Goal: Task Accomplishment & Management: Manage account settings

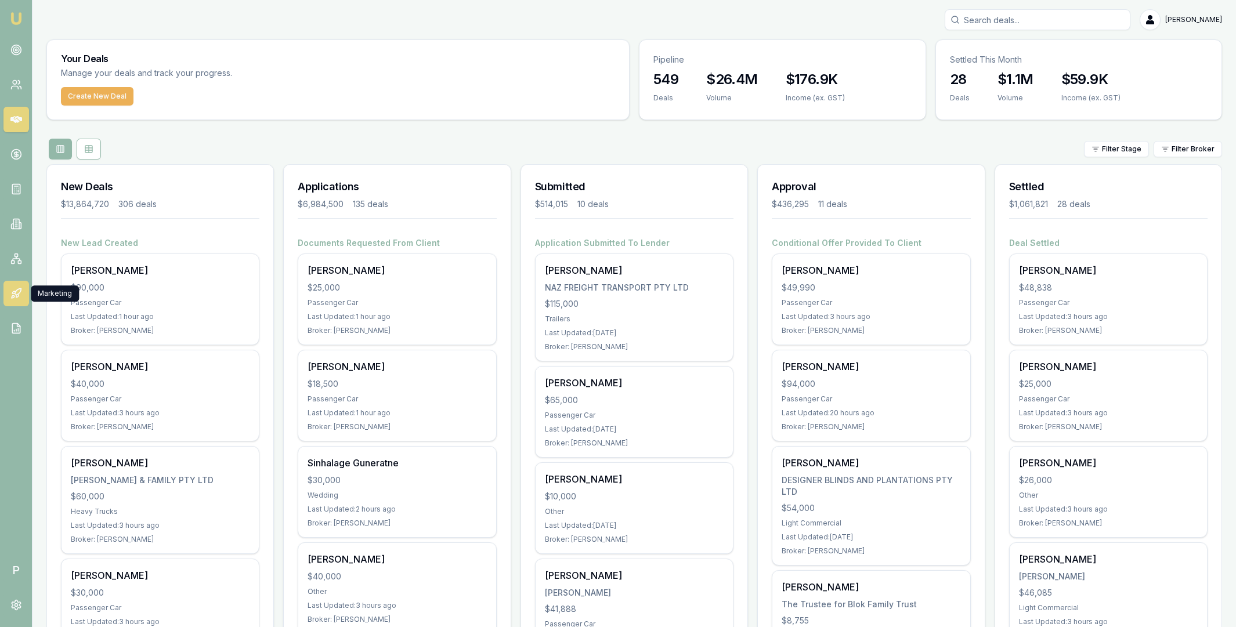
click at [22, 292] on link at bounding box center [16, 294] width 26 height 26
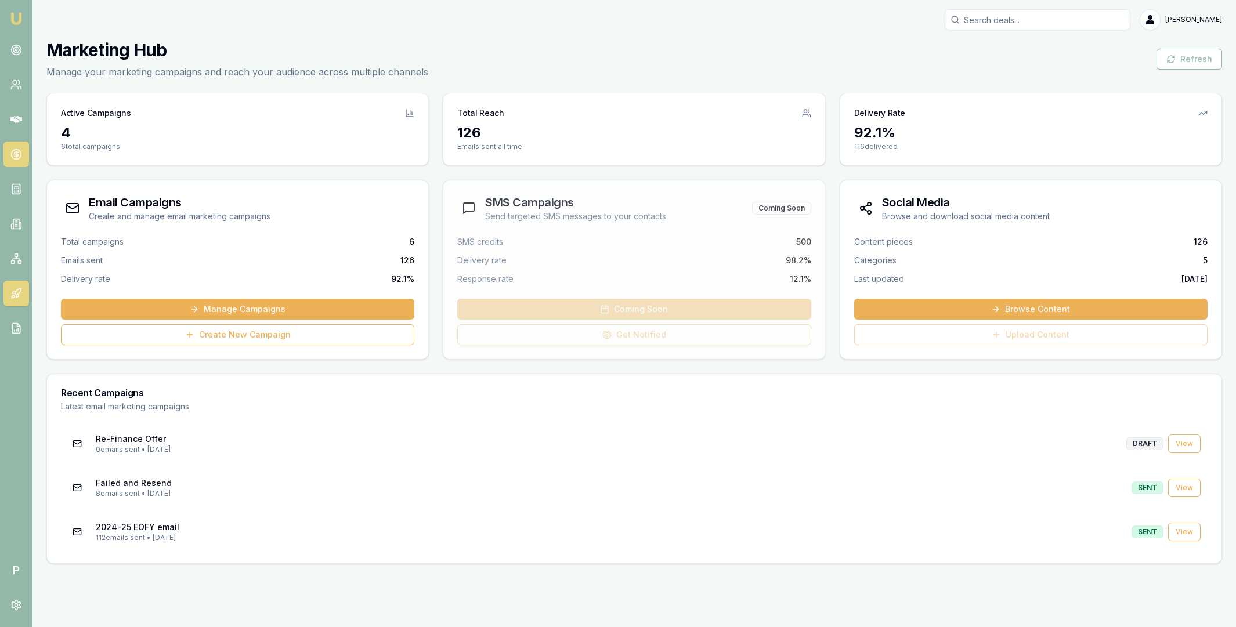
click at [19, 154] on icon at bounding box center [16, 155] width 12 height 12
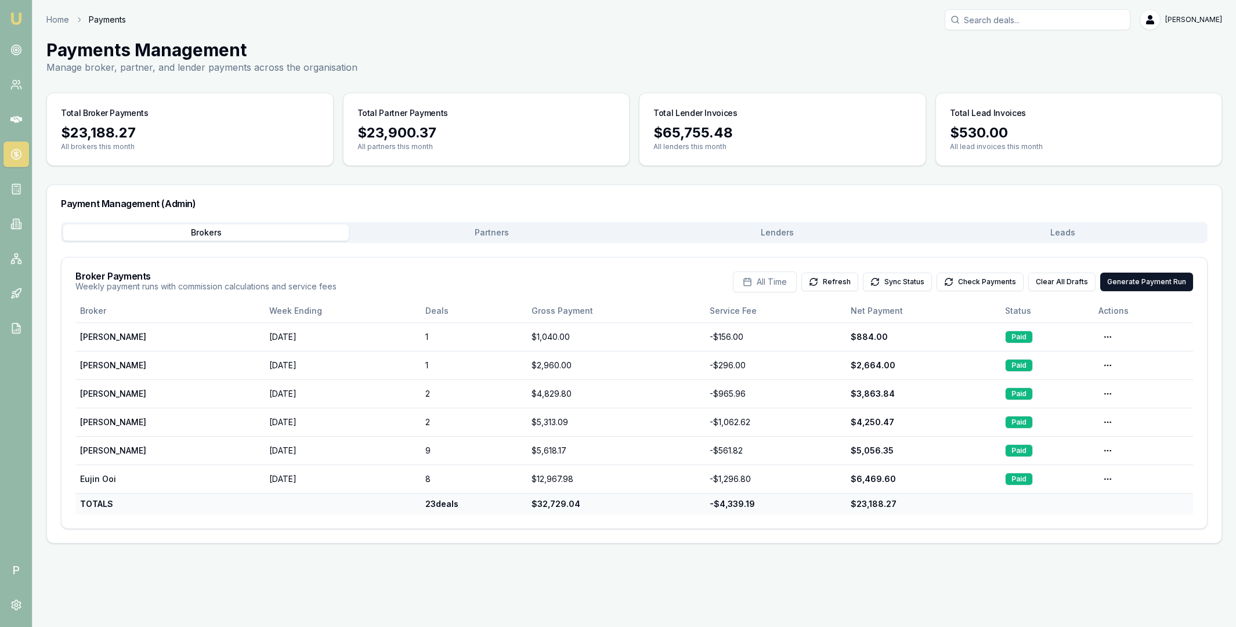
click at [1041, 230] on button "Leads" at bounding box center [1062, 233] width 285 height 16
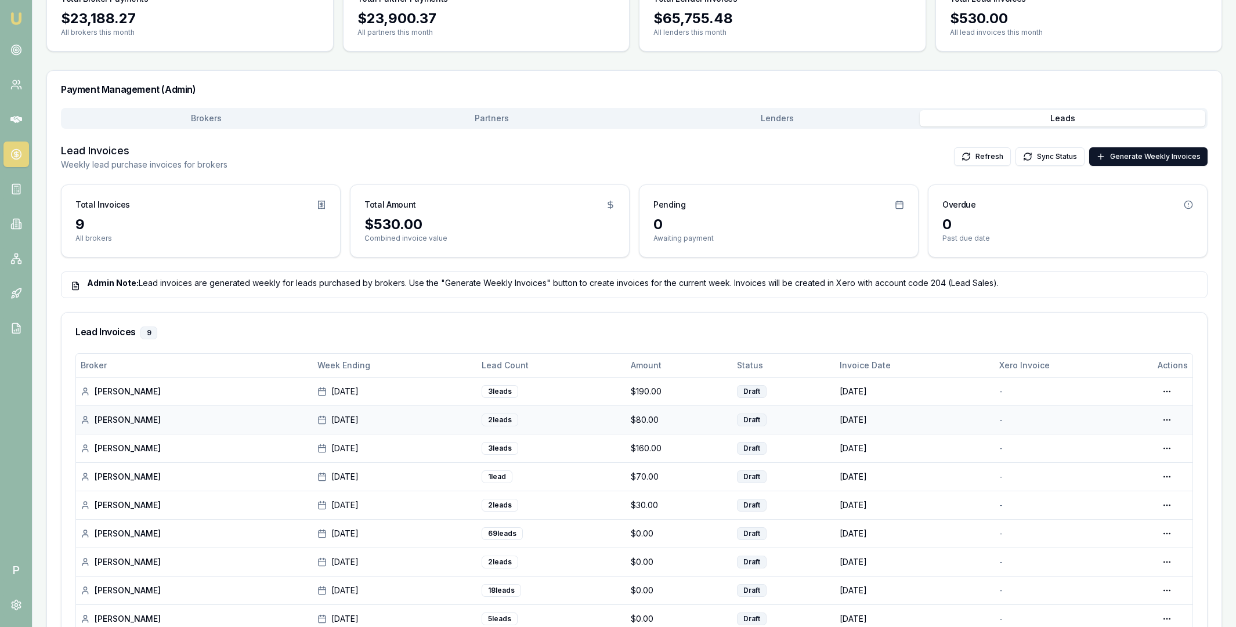
scroll to position [190, 0]
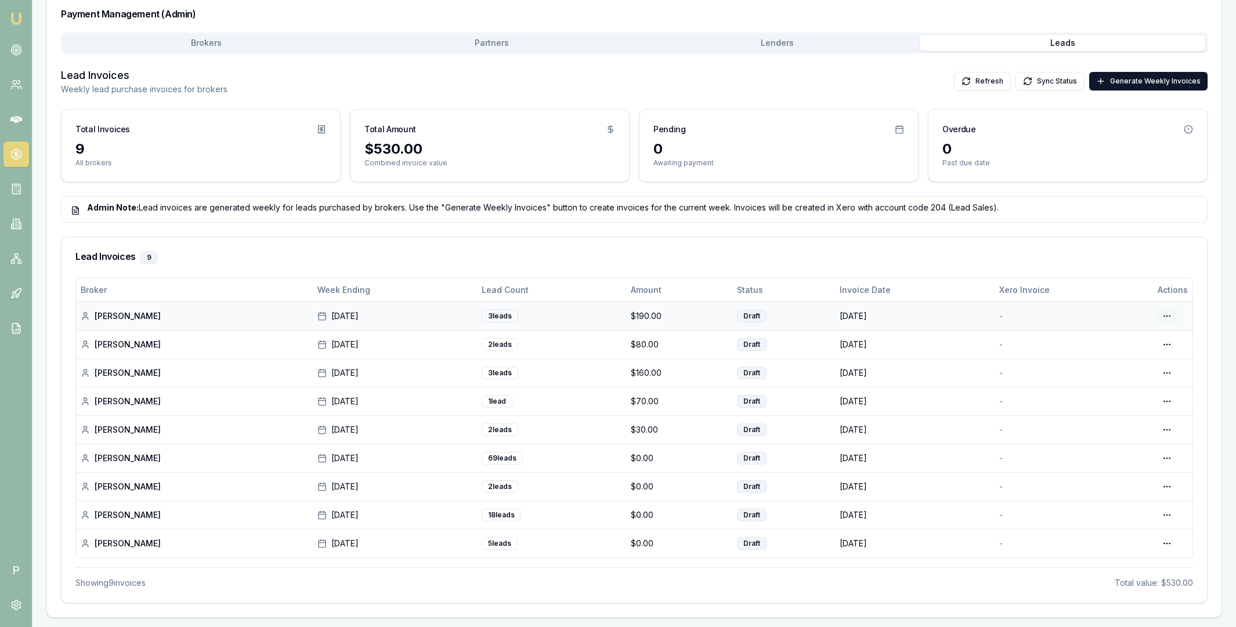
click at [1166, 315] on html "Emu Broker P Home Payments [PERSON_NAME] Toggle Menu Payments Management Manage…" at bounding box center [618, 123] width 1236 height 627
click at [1123, 364] on div "Edit Draft" at bounding box center [1130, 362] width 89 height 19
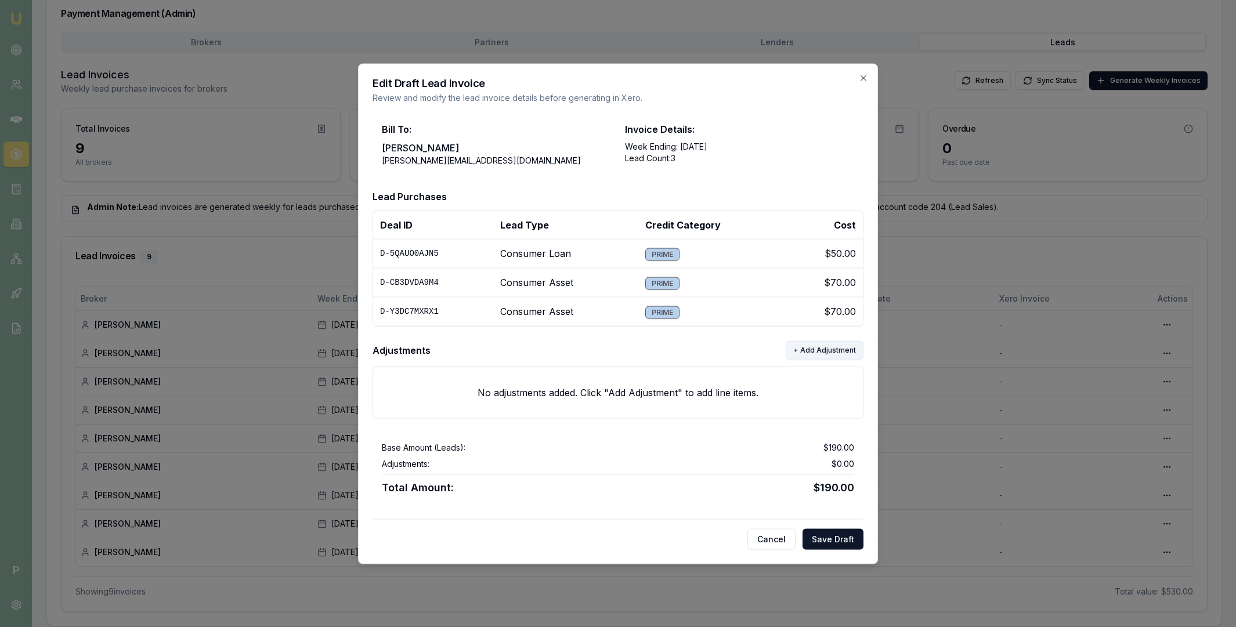
click at [825, 349] on button "+ Add Adjustment" at bounding box center [825, 350] width 78 height 19
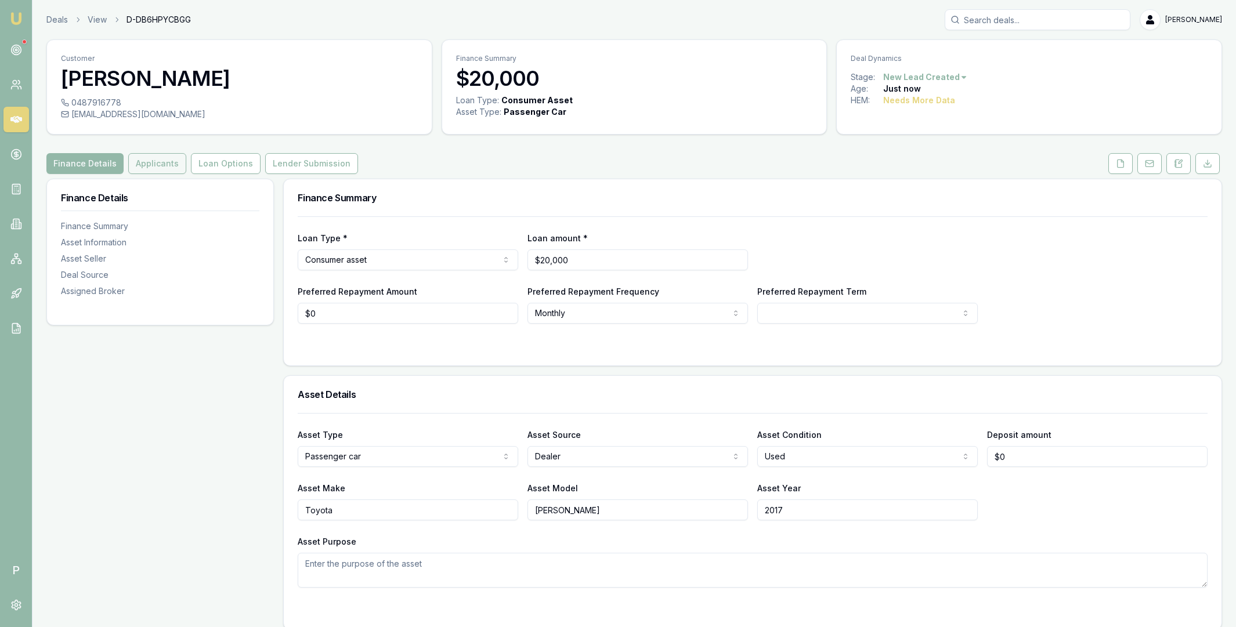
click at [150, 159] on button "Applicants" at bounding box center [157, 163] width 58 height 21
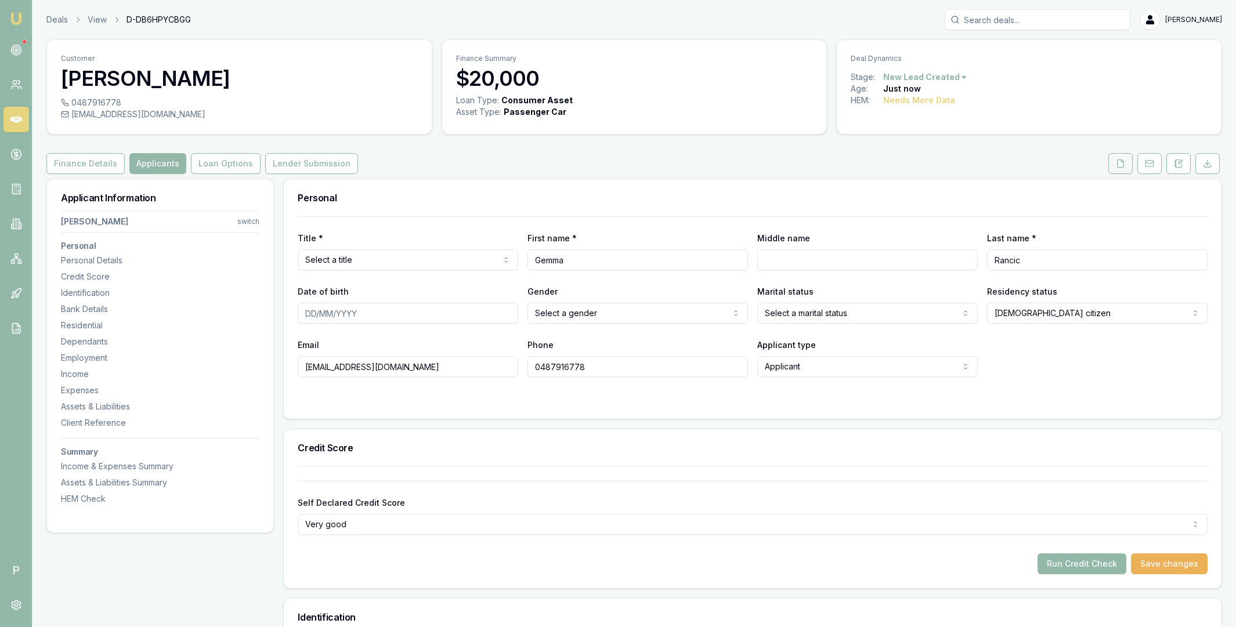
click at [1110, 164] on button at bounding box center [1120, 163] width 24 height 21
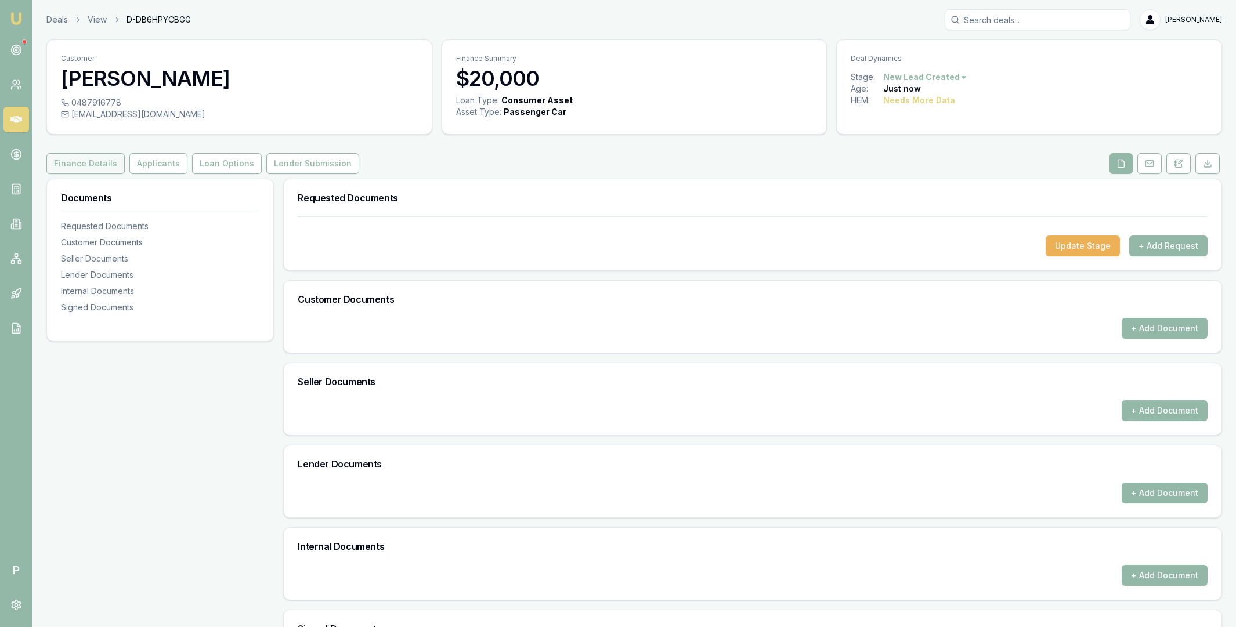
click at [73, 162] on button "Finance Details" at bounding box center [85, 163] width 78 height 21
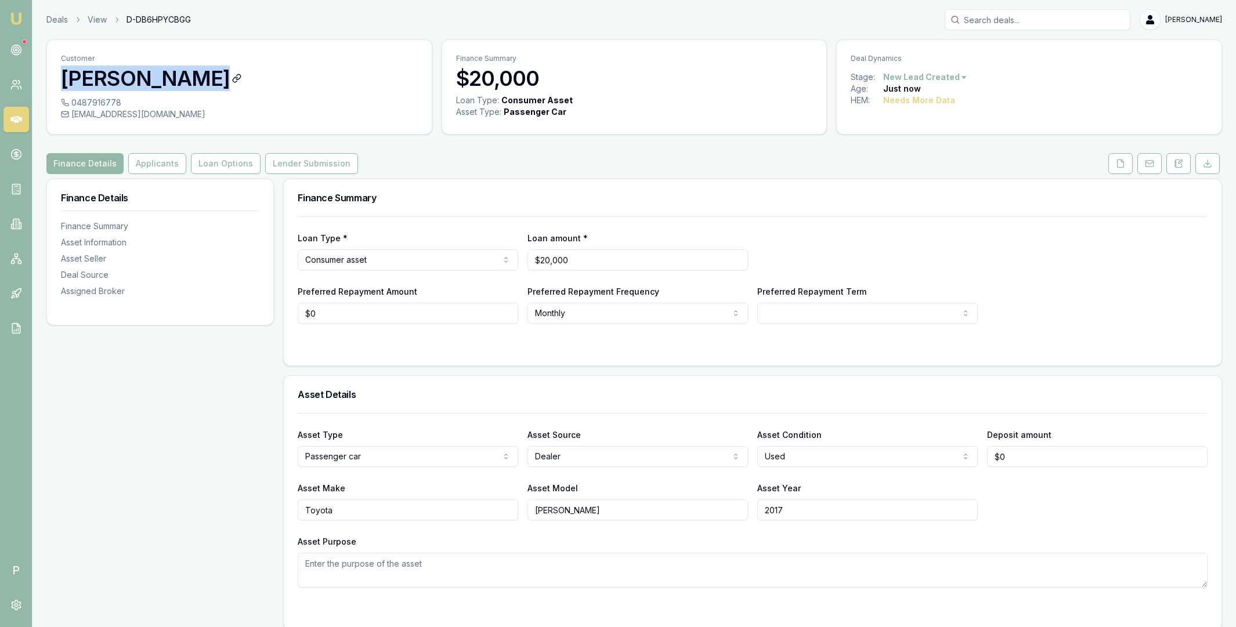
copy h3 "[PERSON_NAME]"
drag, startPoint x: 62, startPoint y: 78, endPoint x: 201, endPoint y: 75, distance: 139.3
click at [201, 75] on h3 "[PERSON_NAME]" at bounding box center [239, 78] width 357 height 23
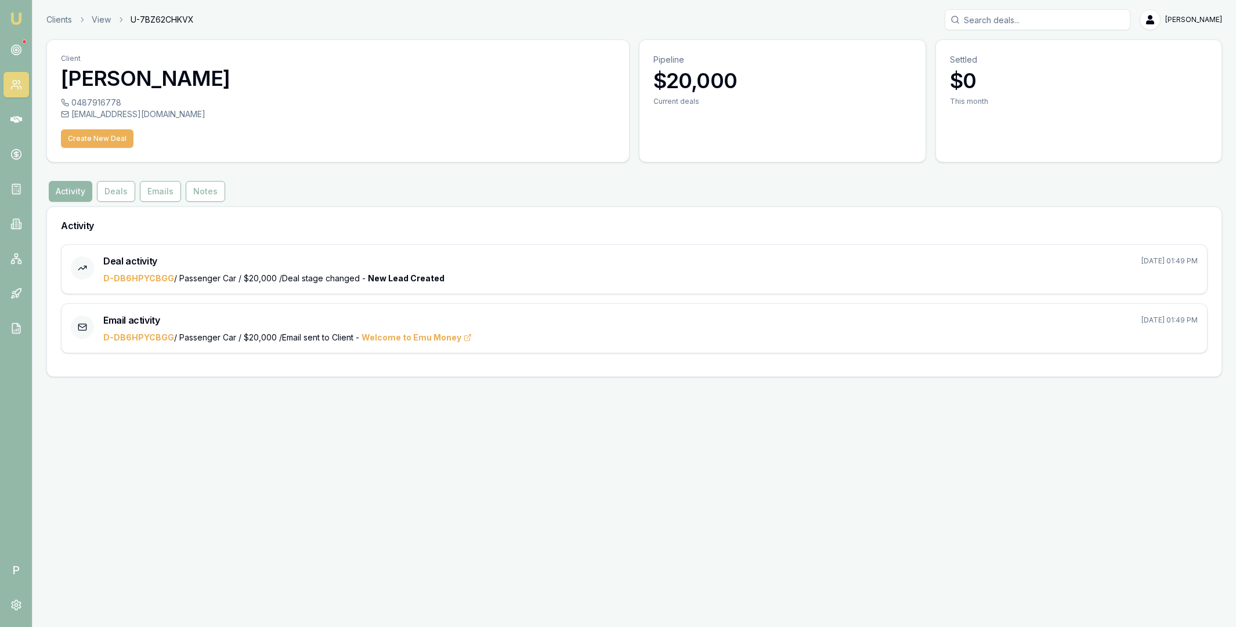
click at [10, 81] on icon at bounding box center [16, 85] width 12 height 12
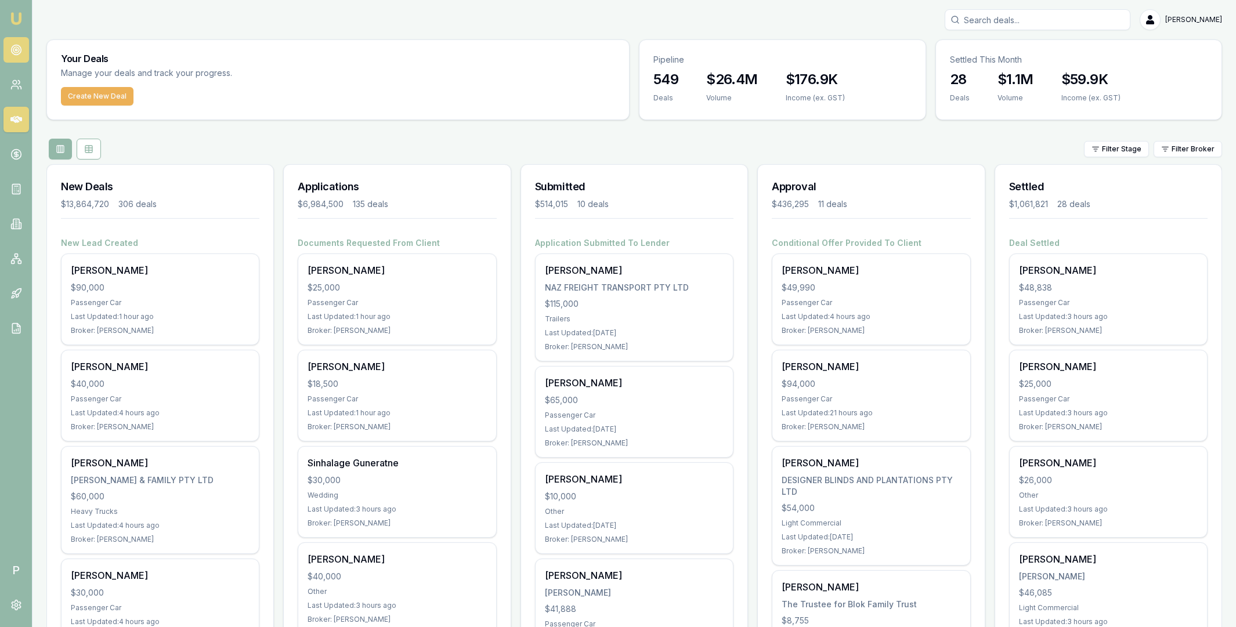
click at [19, 52] on icon at bounding box center [16, 50] width 12 height 12
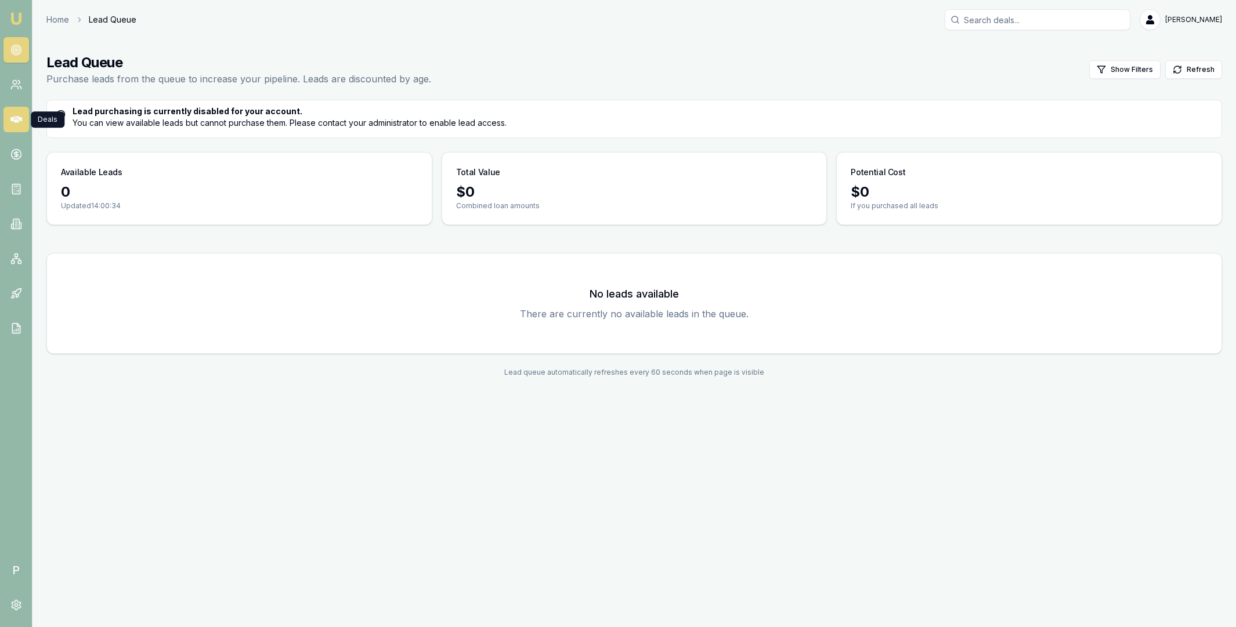
click at [17, 122] on icon at bounding box center [16, 120] width 12 height 12
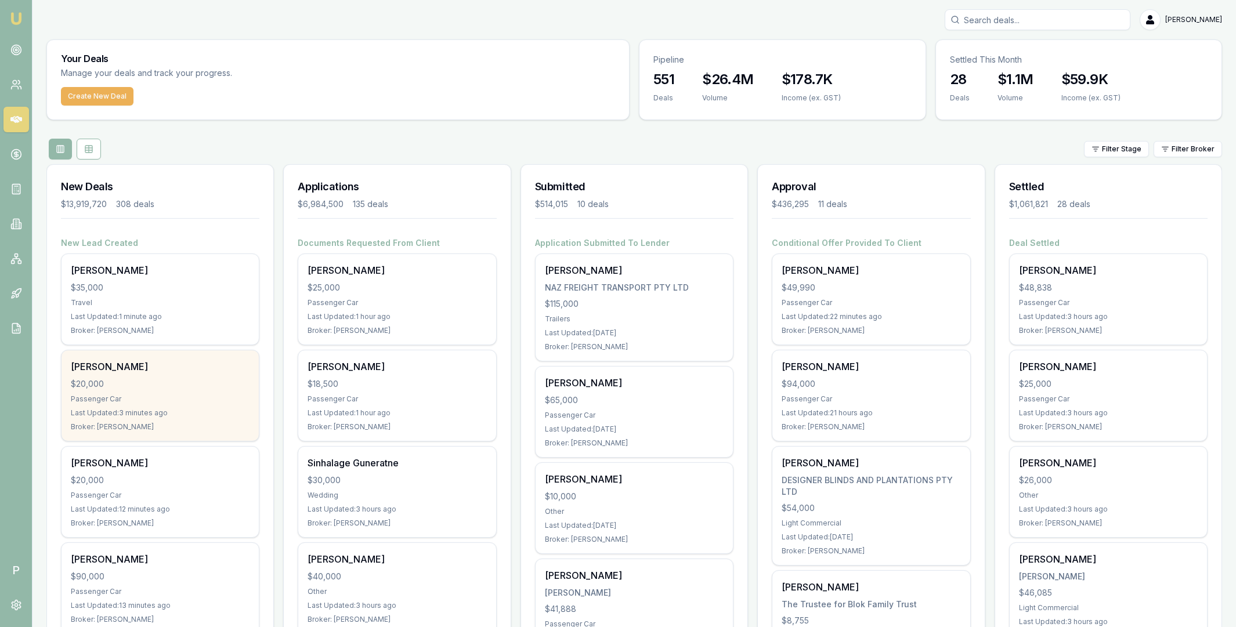
click at [177, 366] on div "Gemma Rancic" at bounding box center [160, 367] width 179 height 14
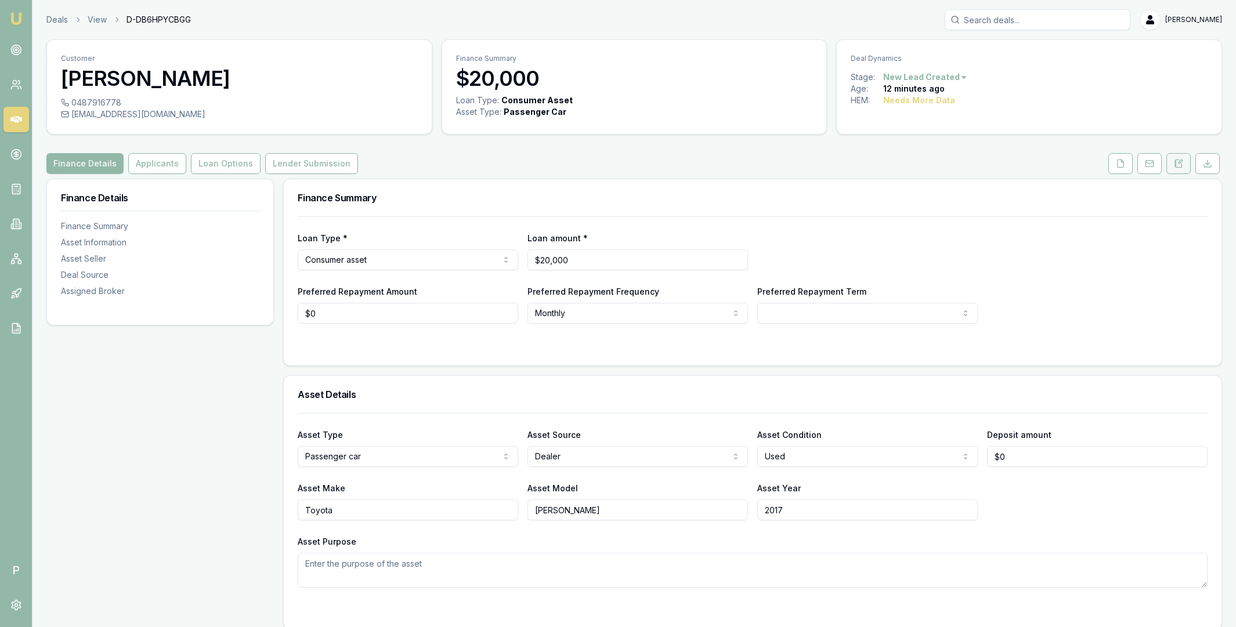
click at [1179, 164] on icon at bounding box center [1178, 163] width 9 height 9
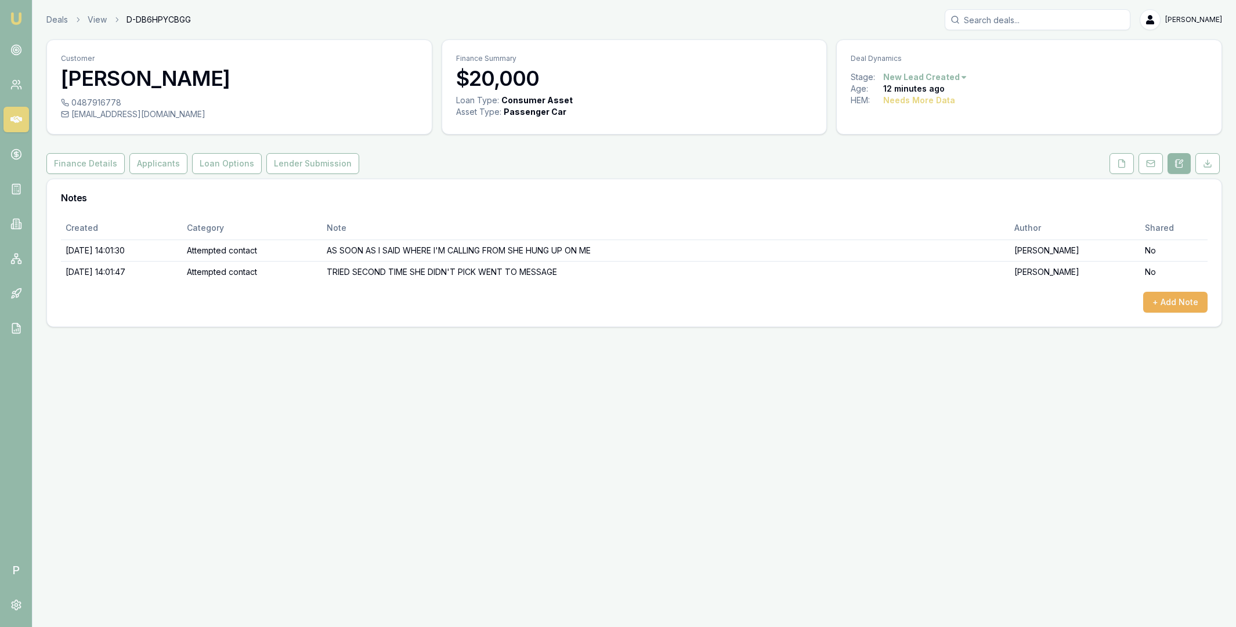
click at [12, 120] on icon at bounding box center [16, 119] width 12 height 7
